Goal: Information Seeking & Learning: Learn about a topic

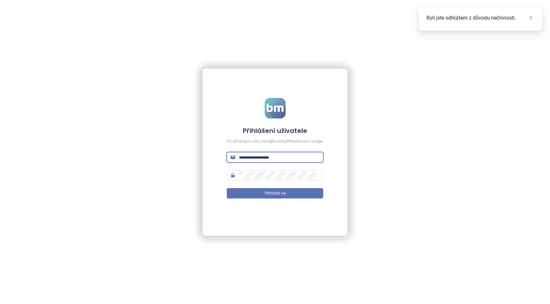
click at [251, 155] on input "text" at bounding box center [279, 157] width 80 height 7
click at [251, 156] on input "text" at bounding box center [279, 157] width 80 height 7
type input "**********"
click at [267, 192] on span "Přihlásit se" at bounding box center [275, 194] width 21 height 6
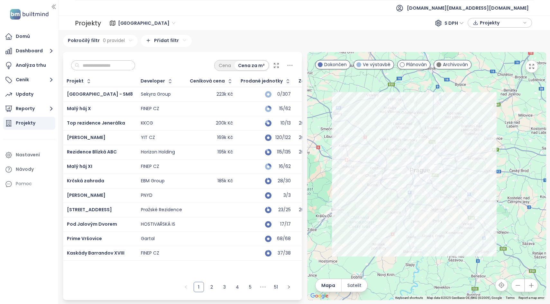
click at [100, 67] on input "text" at bounding box center [105, 66] width 52 height 10
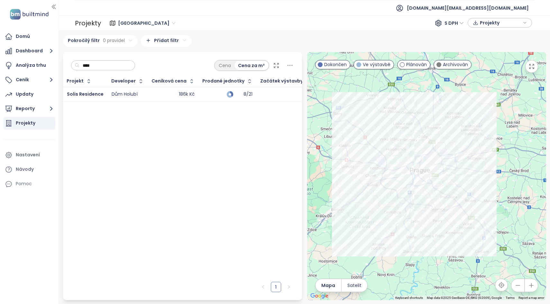
click at [115, 93] on div "Dům Holubí" at bounding box center [125, 95] width 26 height 6
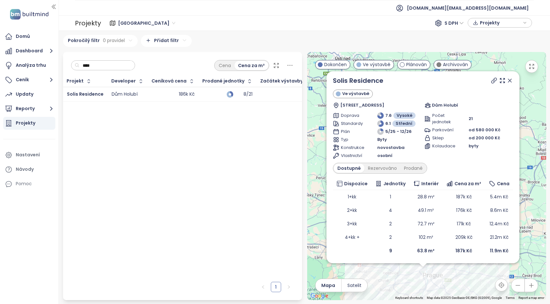
scroll to position [2, 0]
click at [373, 171] on div "Rezervováno" at bounding box center [382, 168] width 36 height 9
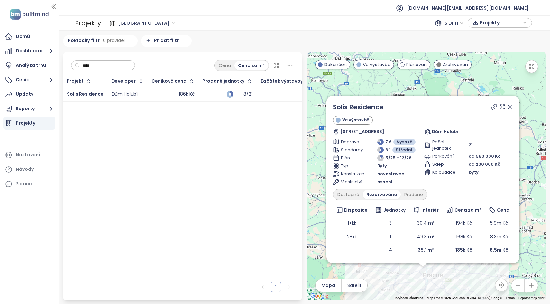
scroll to position [0, 0]
click at [412, 198] on div "Prodané" at bounding box center [413, 194] width 26 height 9
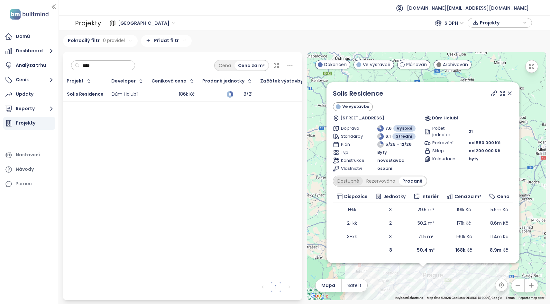
click at [347, 183] on div "Dostupné" at bounding box center [348, 181] width 29 height 9
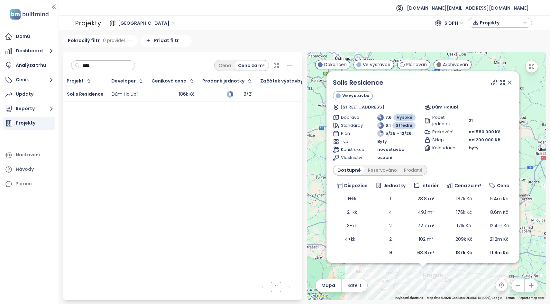
click at [104, 67] on input "****" at bounding box center [105, 66] width 52 height 10
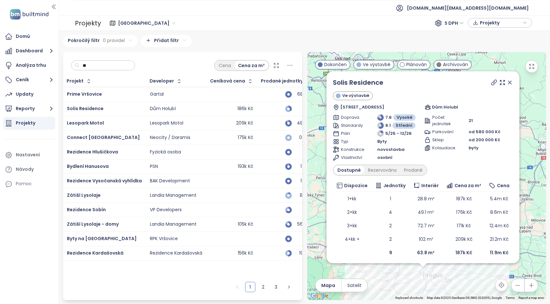
type input "*"
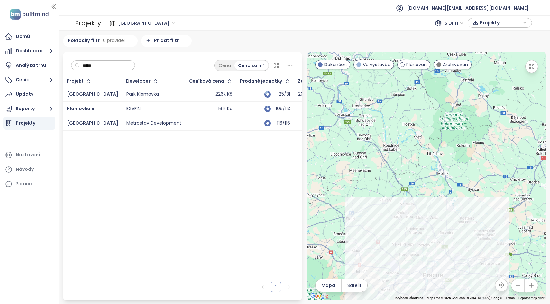
click at [109, 97] on div "[GEOGRAPHIC_DATA]" at bounding box center [92, 95] width 51 height 8
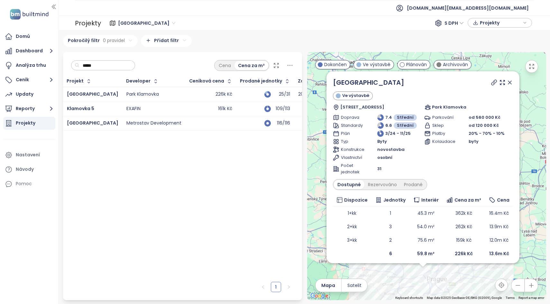
click at [507, 82] on icon at bounding box center [509, 82] width 6 height 6
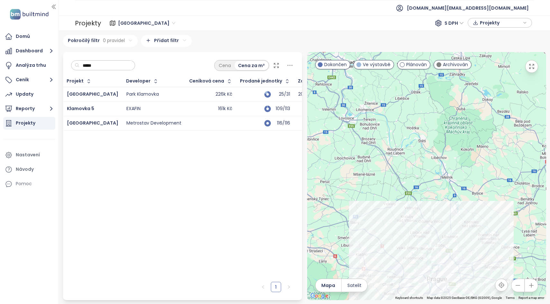
drag, startPoint x: 111, startPoint y: 66, endPoint x: 79, endPoint y: 69, distance: 32.3
click at [79, 69] on input "*****" at bounding box center [105, 66] width 52 height 10
drag, startPoint x: 102, startPoint y: 64, endPoint x: 80, endPoint y: 67, distance: 22.0
click at [80, 67] on input "*****" at bounding box center [105, 66] width 52 height 10
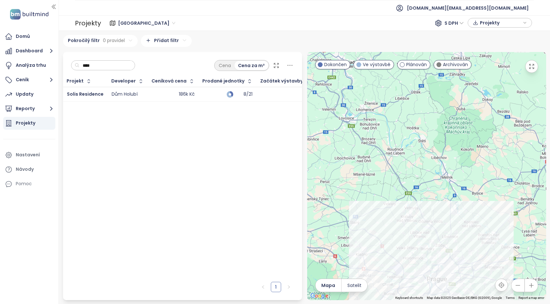
type input "****"
click at [113, 94] on div "Dům Holubí" at bounding box center [125, 95] width 26 height 6
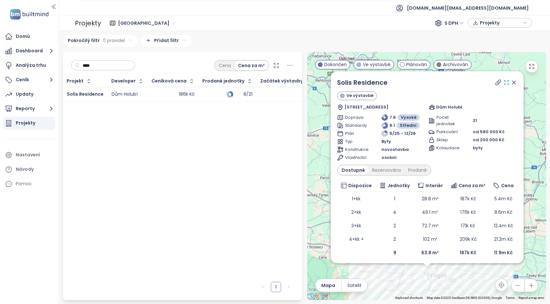
click at [503, 83] on icon at bounding box center [506, 82] width 6 height 6
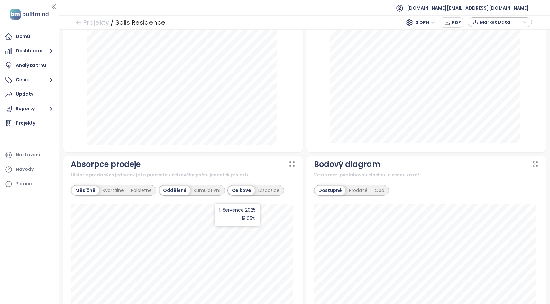
scroll to position [207, 0]
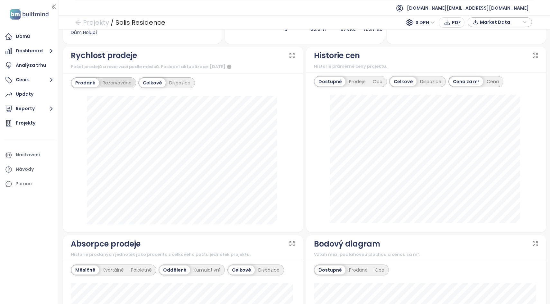
click at [118, 84] on div "Rezervováno" at bounding box center [117, 82] width 36 height 9
click at [96, 86] on div "Prodané" at bounding box center [85, 82] width 26 height 9
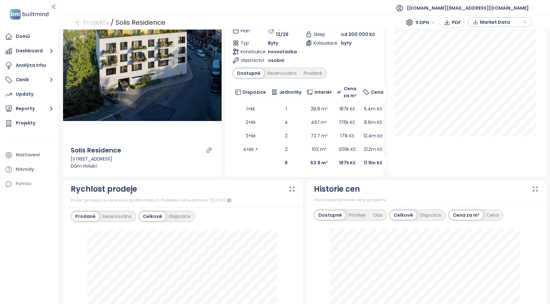
scroll to position [77, 0]
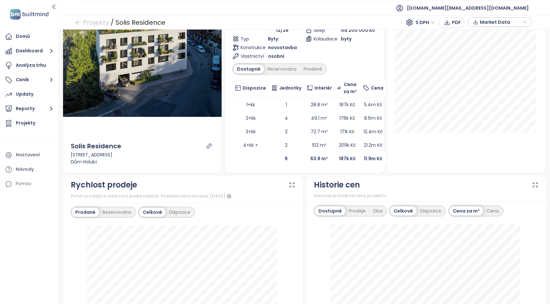
click at [97, 215] on div "Prodané" at bounding box center [85, 212] width 27 height 9
click at [108, 214] on div "Rezervováno" at bounding box center [117, 212] width 36 height 9
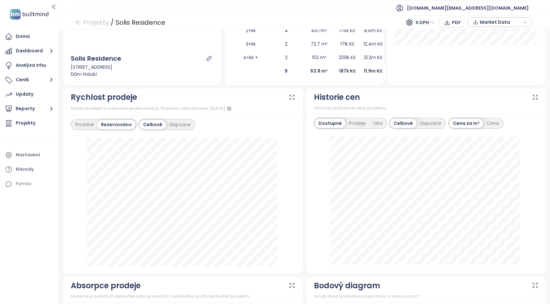
scroll to position [168, 0]
